Goal: Transaction & Acquisition: Purchase product/service

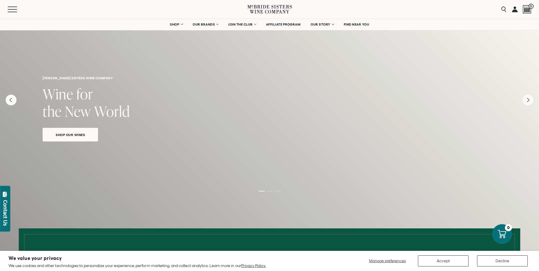
click at [74, 140] on link "Shop Our Wines" at bounding box center [70, 135] width 55 height 14
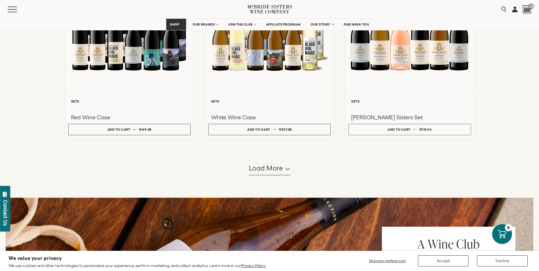
scroll to position [483, 0]
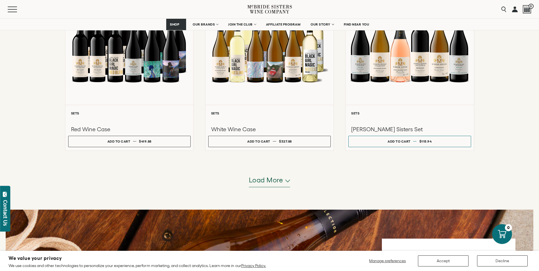
click at [264, 183] on span "Load more" at bounding box center [266, 180] width 34 height 10
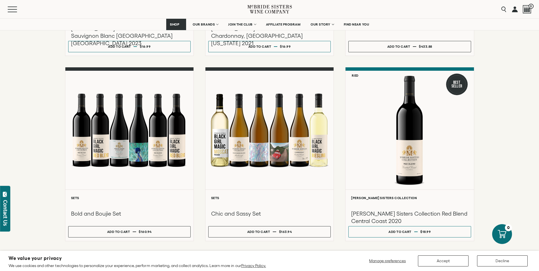
scroll to position [768, 0]
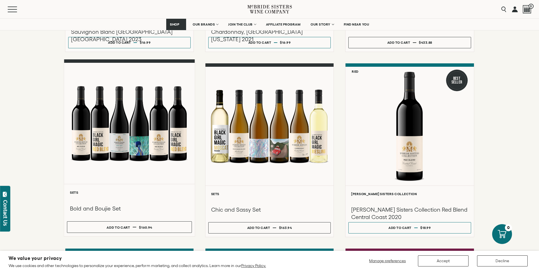
click at [150, 137] on div at bounding box center [129, 123] width 131 height 121
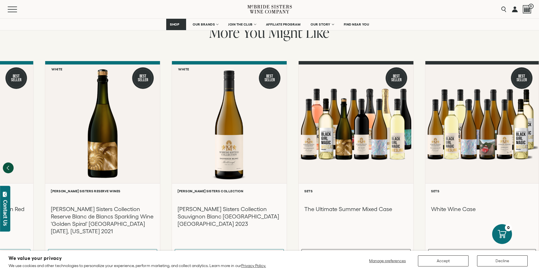
scroll to position [341, 0]
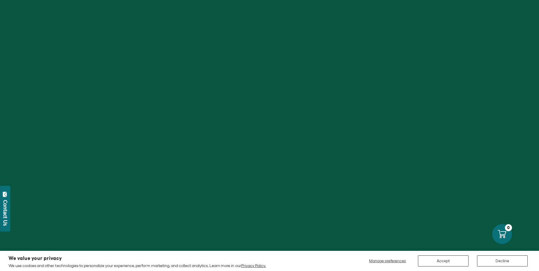
scroll to position [768, 0]
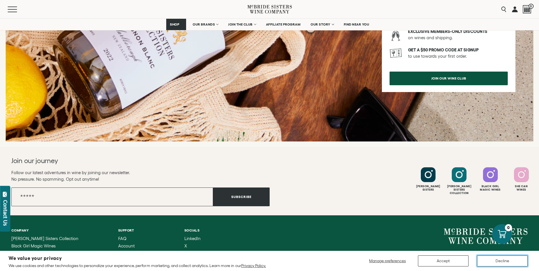
click at [495, 264] on button "Decline" at bounding box center [502, 261] width 51 height 11
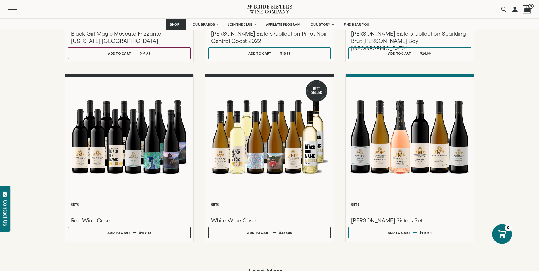
scroll to position [424, 0]
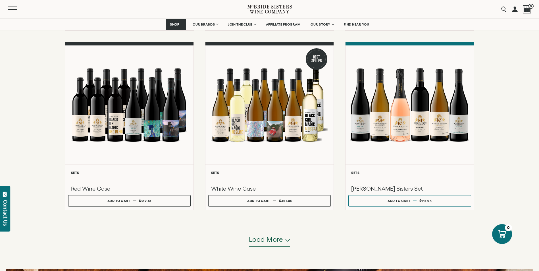
click at [274, 242] on span "Load more" at bounding box center [266, 240] width 34 height 10
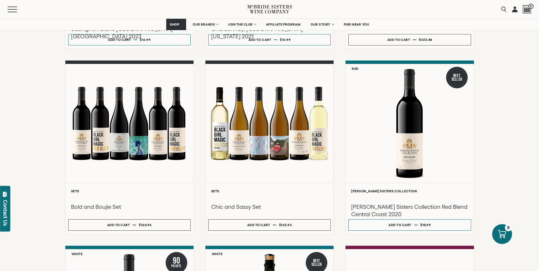
scroll to position [765, 0]
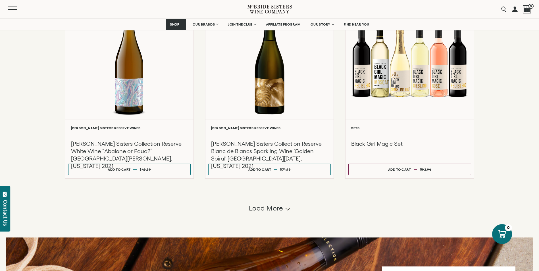
scroll to position [1021, 0]
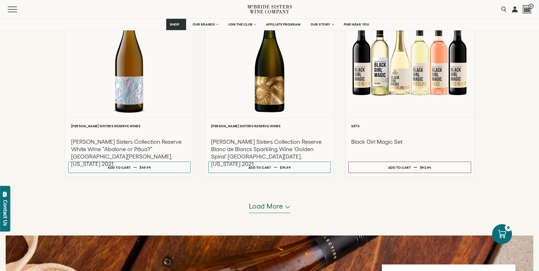
click at [270, 206] on span "Load more" at bounding box center [266, 207] width 34 height 10
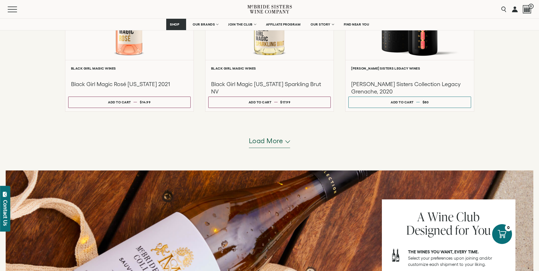
scroll to position [1675, 0]
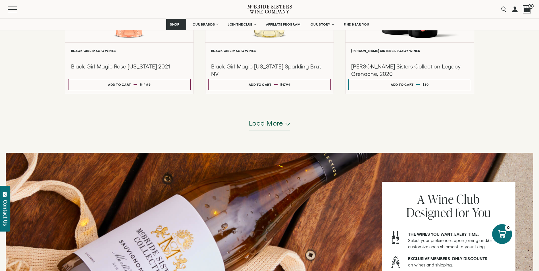
click at [280, 127] on span "Load more" at bounding box center [266, 124] width 34 height 10
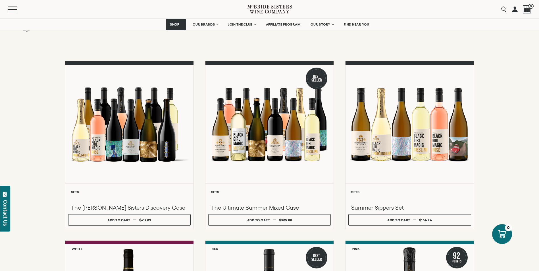
scroll to position [57, 0]
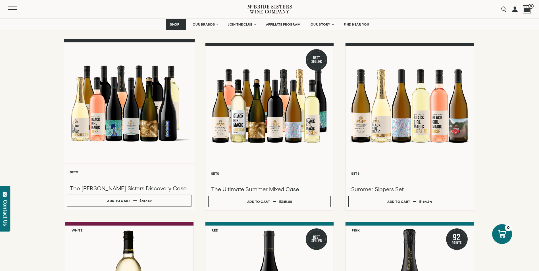
click at [144, 142] on div at bounding box center [129, 102] width 131 height 121
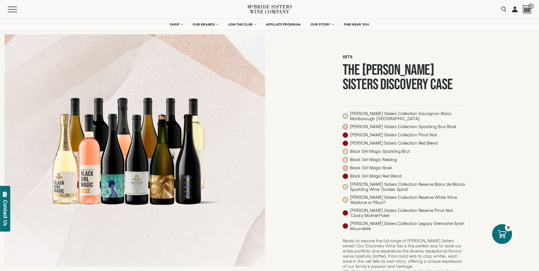
scroll to position [28, 0]
